Goal: Book appointment/travel/reservation

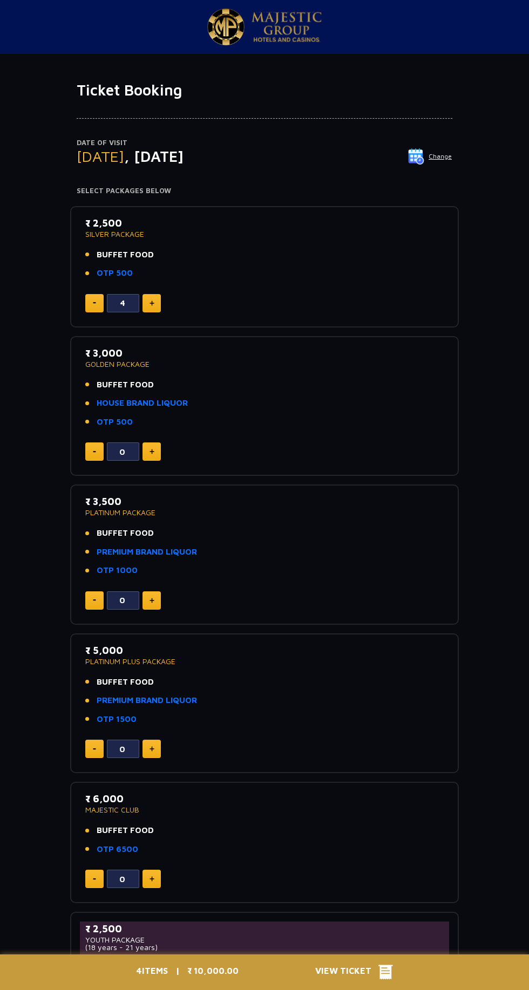
click at [424, 156] on img at bounding box center [416, 156] width 16 height 16
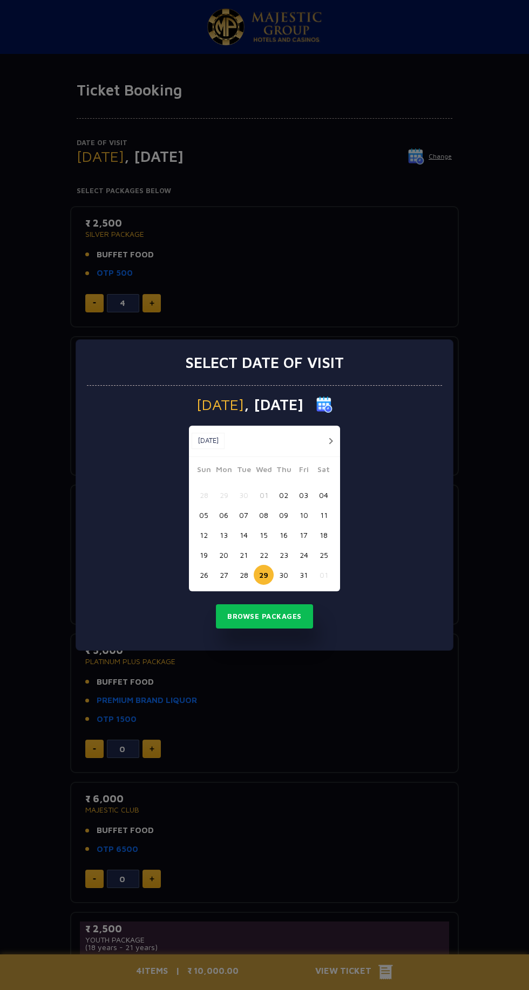
click at [203, 575] on button "26" at bounding box center [204, 575] width 20 height 20
click at [275, 617] on button "Browse Packages" at bounding box center [264, 616] width 97 height 25
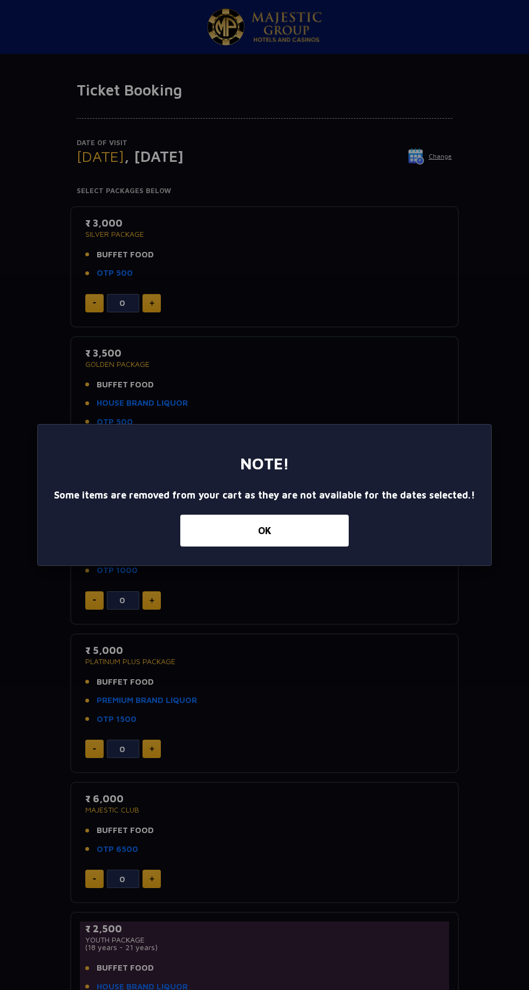
click at [303, 538] on button "OK" at bounding box center [264, 531] width 168 height 32
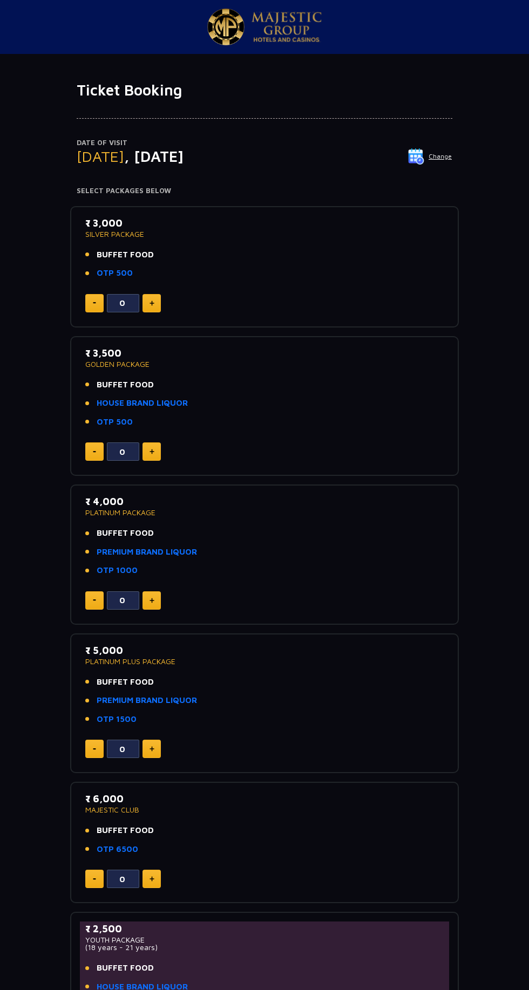
click at [420, 157] on img at bounding box center [416, 156] width 16 height 16
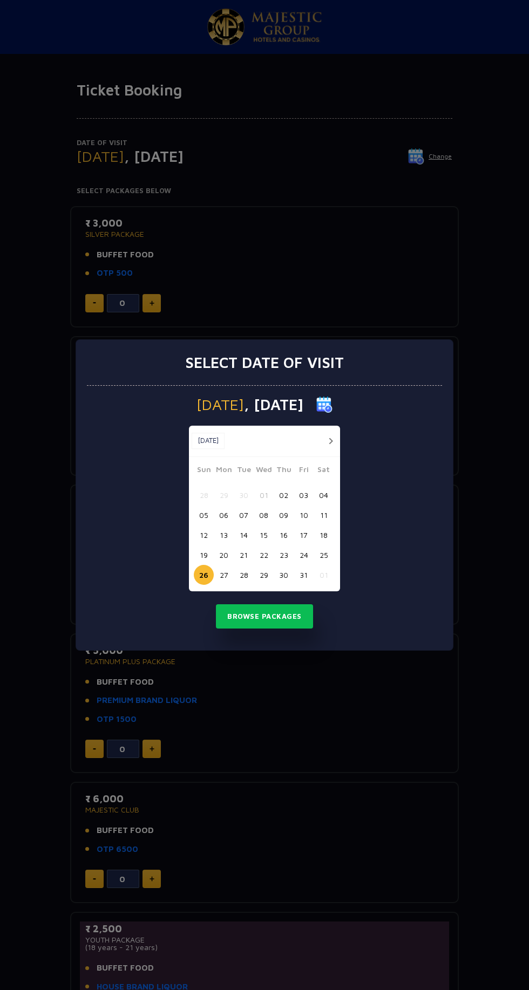
click at [223, 575] on button "27" at bounding box center [224, 575] width 20 height 20
click at [267, 616] on button "Browse Packages" at bounding box center [264, 616] width 97 height 25
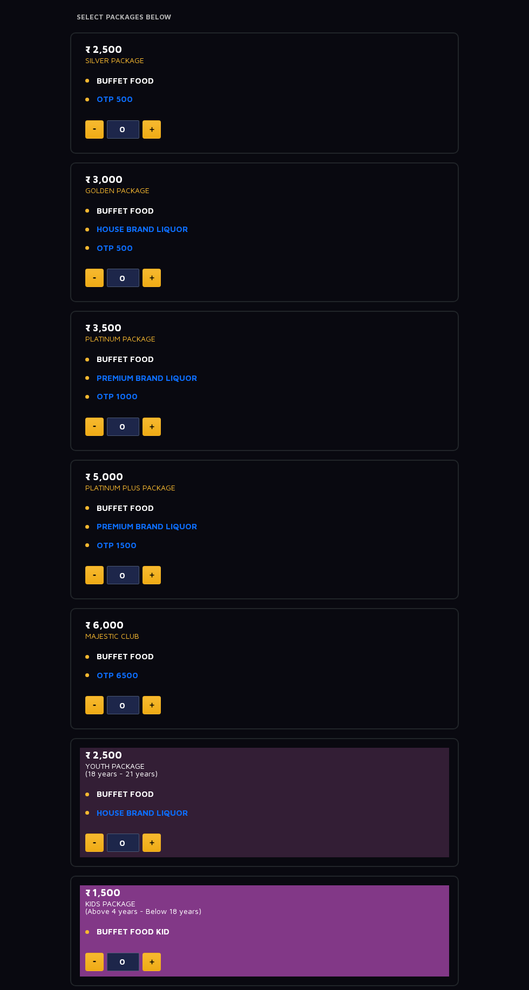
scroll to position [278, 0]
